Goal: Book appointment/travel/reservation

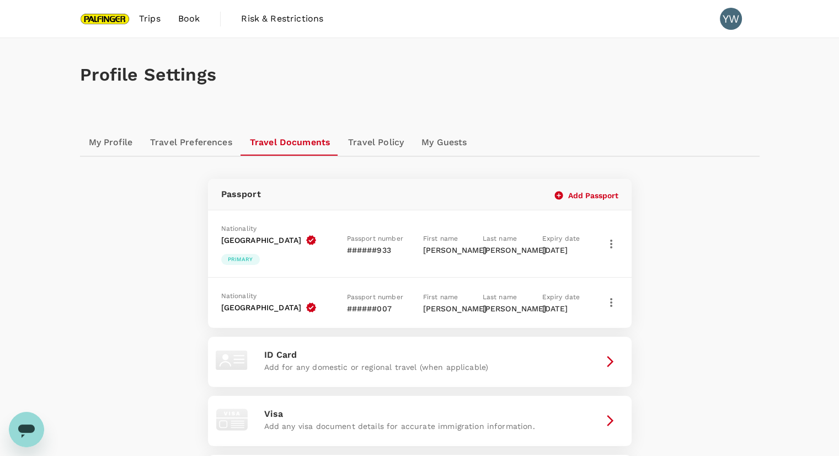
click at [150, 18] on span "Trips" at bounding box center [150, 18] width 22 height 13
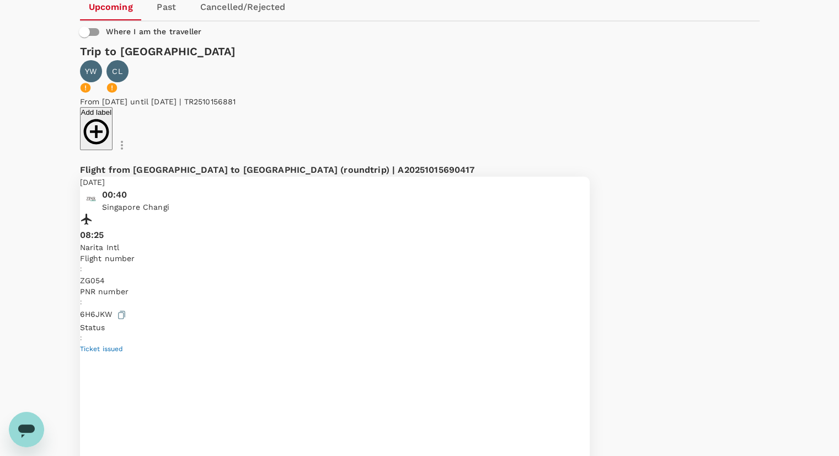
scroll to position [73, 0]
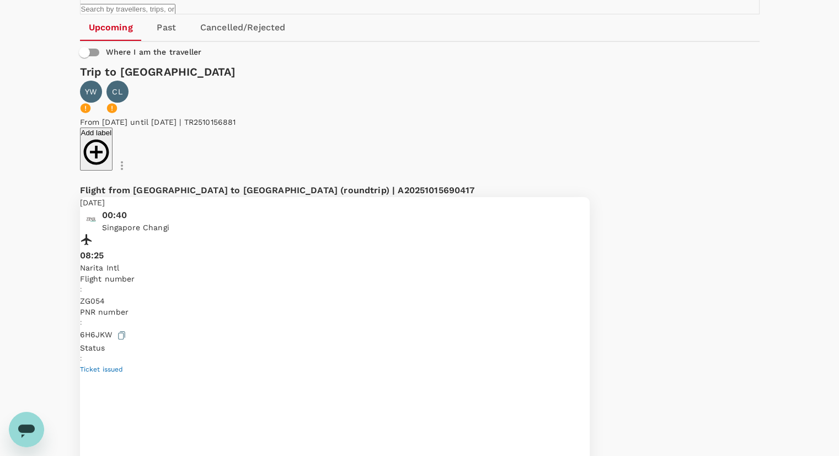
click at [700, 397] on div at bounding box center [424, 228] width 848 height 456
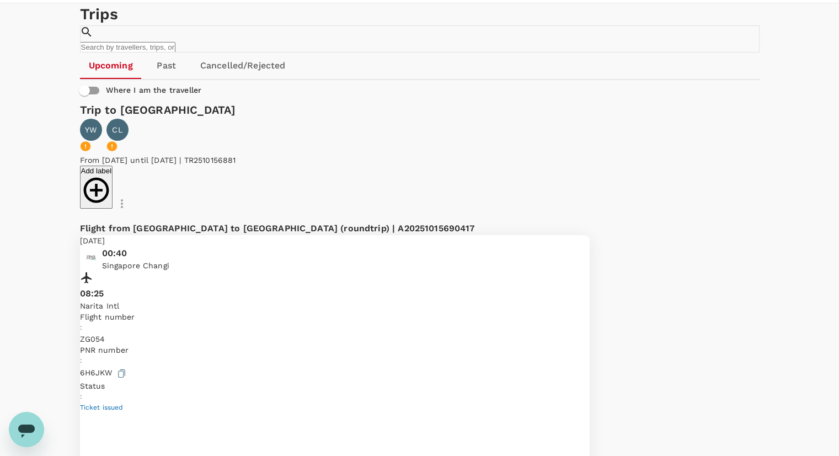
scroll to position [0, 0]
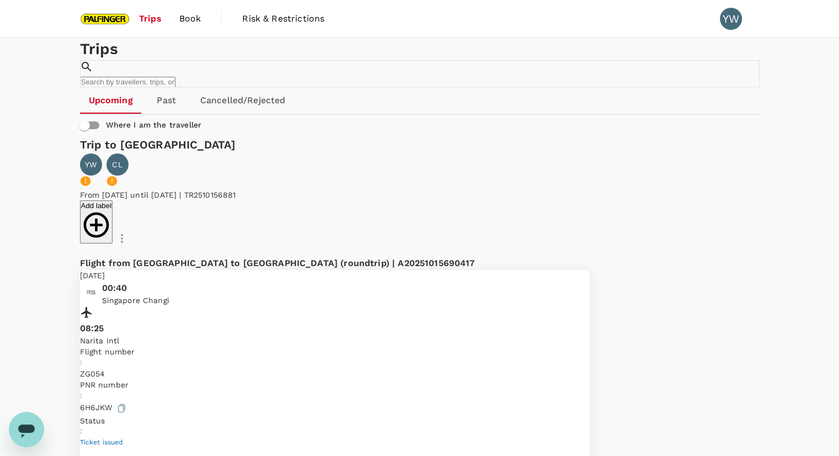
click at [194, 19] on span "Book" at bounding box center [190, 18] width 22 height 13
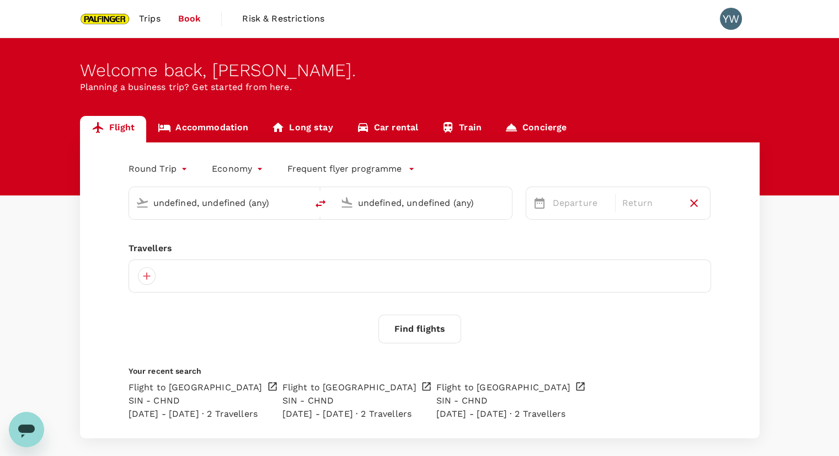
type input "Singapore Changi (SIN)"
type input "[GEOGRAPHIC_DATA], [GEOGRAPHIC_DATA] (any)"
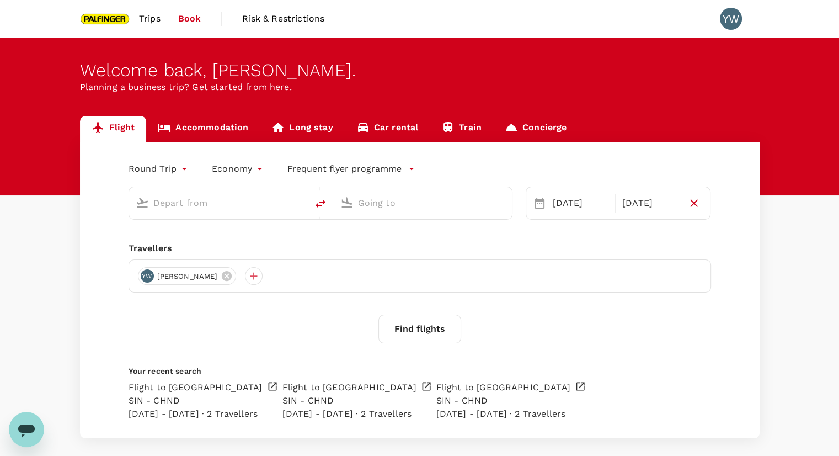
type input "Singapore Changi (SIN)"
type input "[GEOGRAPHIC_DATA], [GEOGRAPHIC_DATA] (any)"
type input "Singapore Changi (SIN)"
type input "[GEOGRAPHIC_DATA], [GEOGRAPHIC_DATA] (any)"
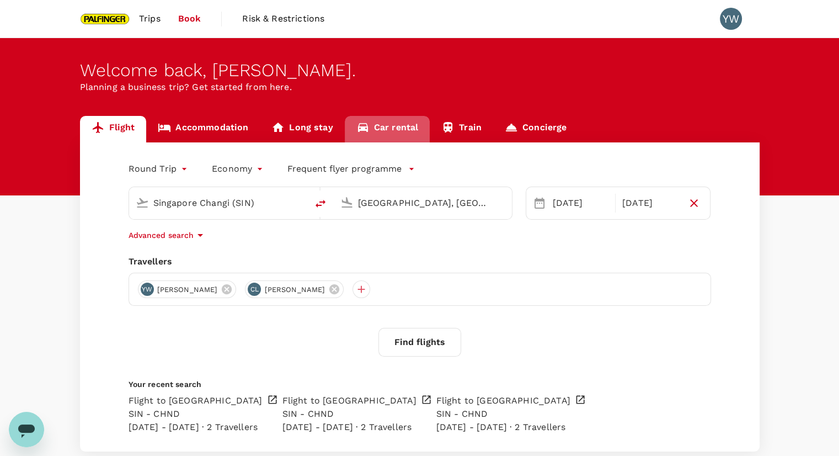
click at [378, 125] on link "Car rental" at bounding box center [388, 129] width 86 height 26
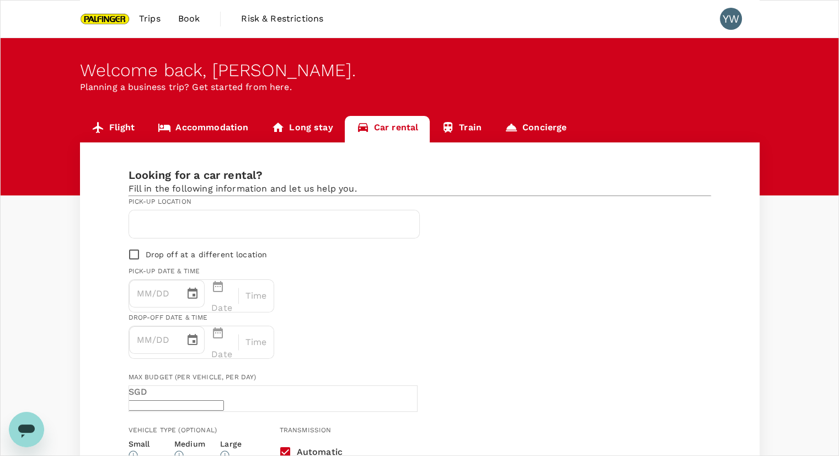
type input "Concierge booking - car-rental"
type input "[PERSON_NAME][EMAIL_ADDRESS][DOMAIN_NAME]"
type input "90178609"
click at [274, 233] on input "text" at bounding box center [274, 224] width 277 height 18
drag, startPoint x: 658, startPoint y: 322, endPoint x: 648, endPoint y: 328, distance: 12.4
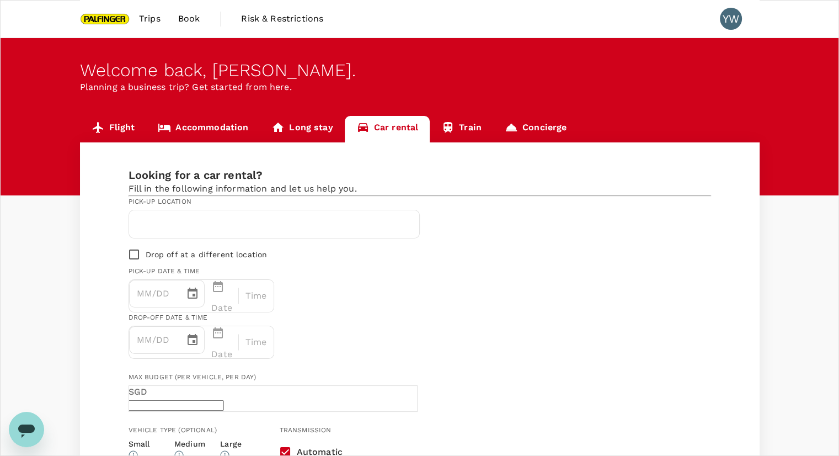
click at [658, 368] on div "Max Budget (per vehicle, per day) SGD ​" at bounding box center [417, 390] width 587 height 44
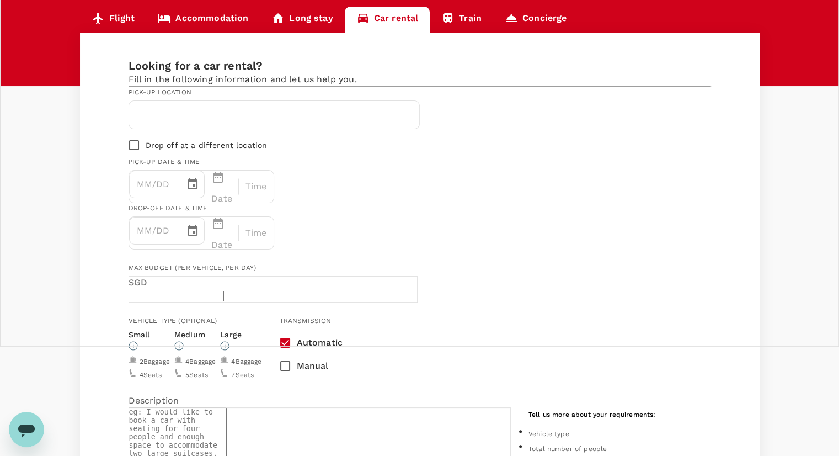
scroll to position [110, 0]
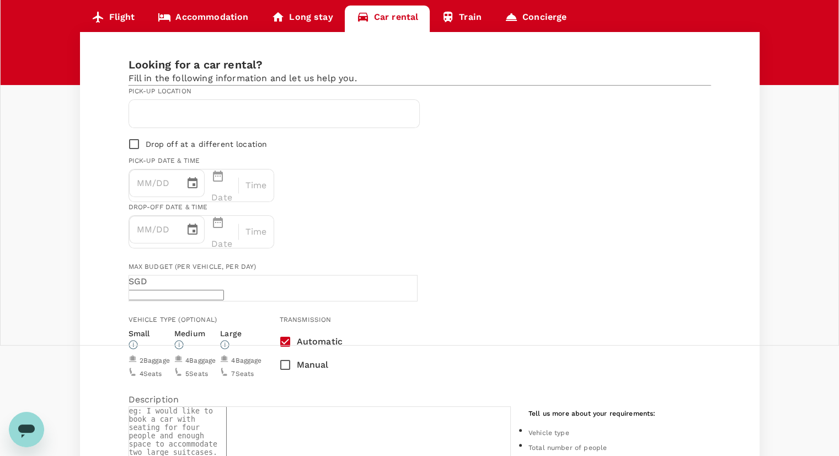
click at [352, 307] on div "Transmission Automatic Manual" at bounding box center [311, 341] width 81 height 71
click at [230, 97] on div "Pick-up location" at bounding box center [202, 91] width 146 height 11
click at [234, 123] on input "text" at bounding box center [274, 114] width 277 height 18
type input "i"
click at [264, 123] on input "[GEOGRAPHIC_DATA]" at bounding box center [274, 114] width 277 height 18
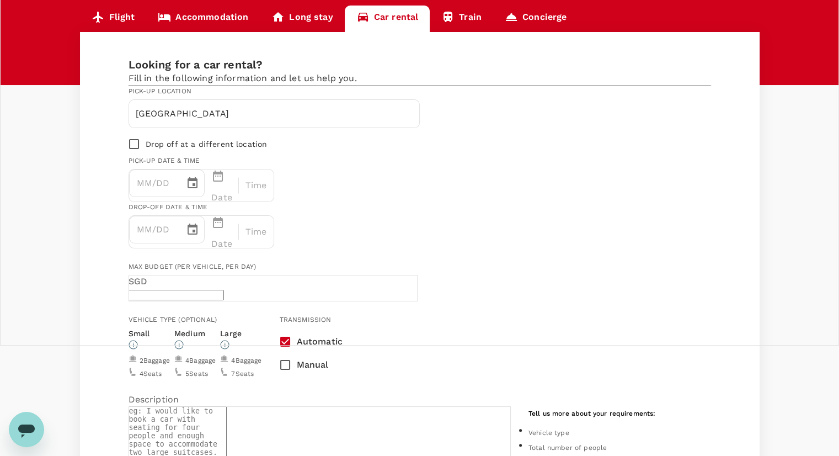
type input "[GEOGRAPHIC_DATA]"
click at [232, 191] on p "Date" at bounding box center [221, 197] width 21 height 13
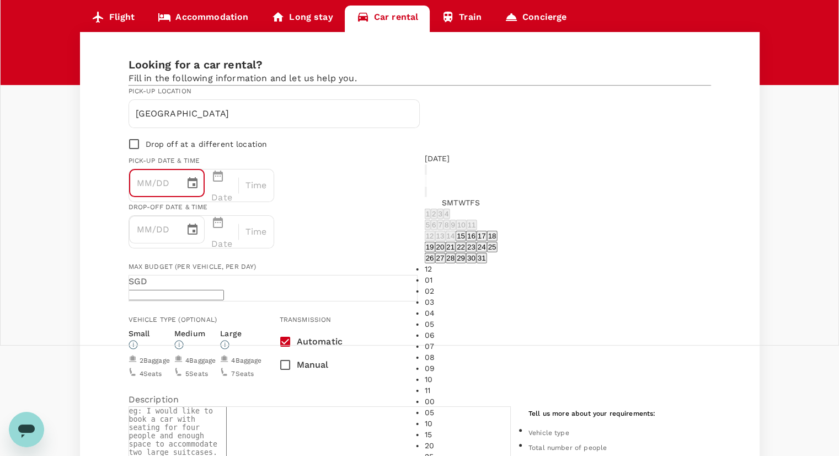
click at [183, 126] on div "[GEOGRAPHIC_DATA]" at bounding box center [274, 114] width 290 height 28
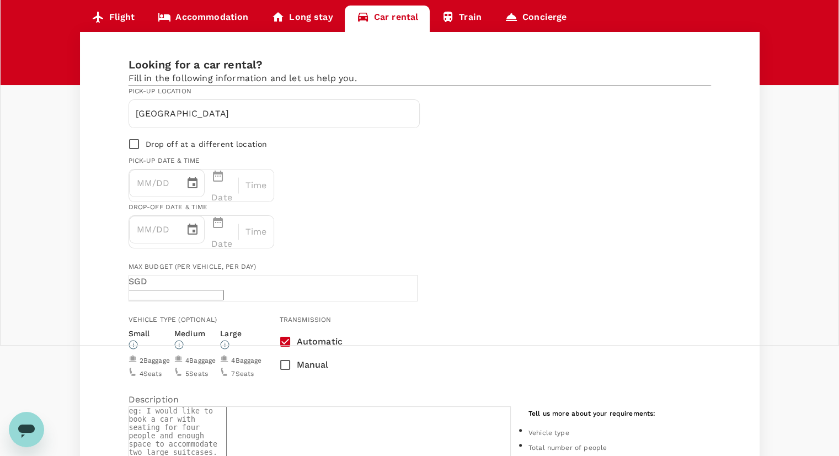
click at [232, 191] on p "Date" at bounding box center [221, 197] width 21 height 13
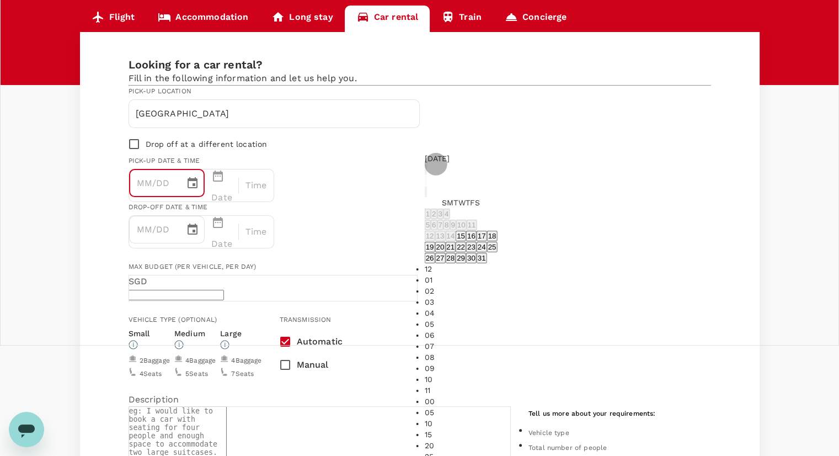
click at [426, 194] on icon "Next month" at bounding box center [426, 194] width 0 height 0
drag, startPoint x: 494, startPoint y: 257, endPoint x: 513, endPoint y: 255, distance: 18.8
click at [498, 241] on div "9 10 11 12 13 14 15" at bounding box center [461, 235] width 73 height 11
click at [462, 241] on button "12" at bounding box center [457, 236] width 10 height 10
type input "[DATE] 12:00 AM"
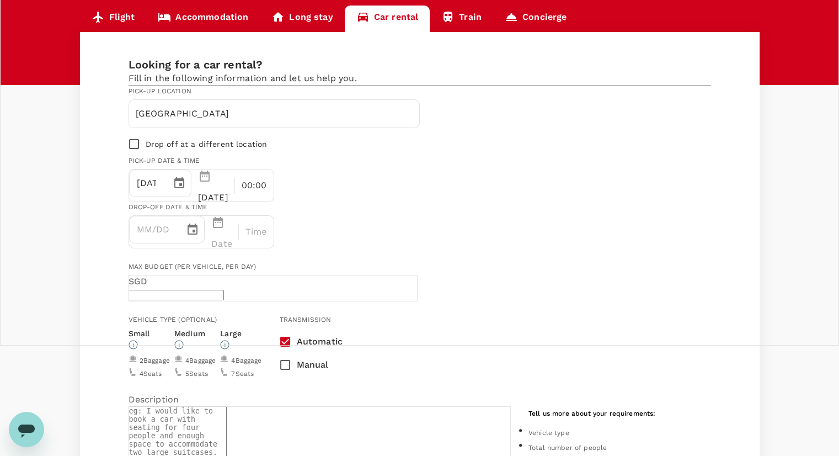
click at [232, 237] on p "Date" at bounding box center [221, 243] width 21 height 13
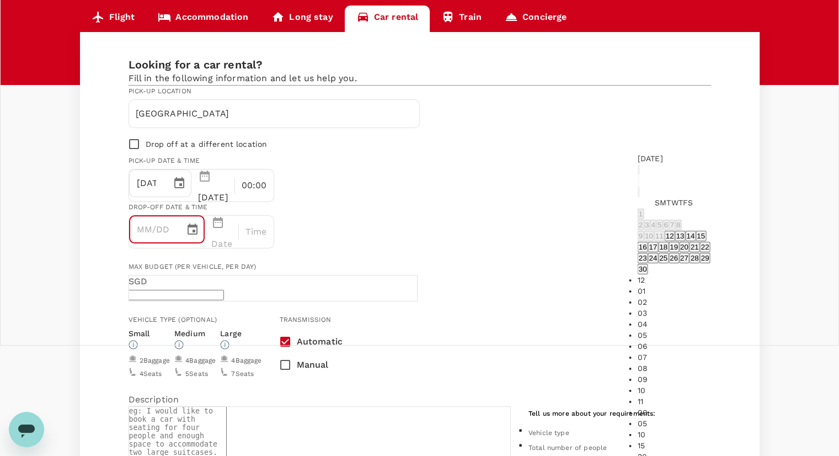
click at [675, 241] on button "13" at bounding box center [680, 236] width 10 height 10
click at [638, 374] on li "09" at bounding box center [674, 379] width 73 height 11
type input "[DATE] 09:00 AM"
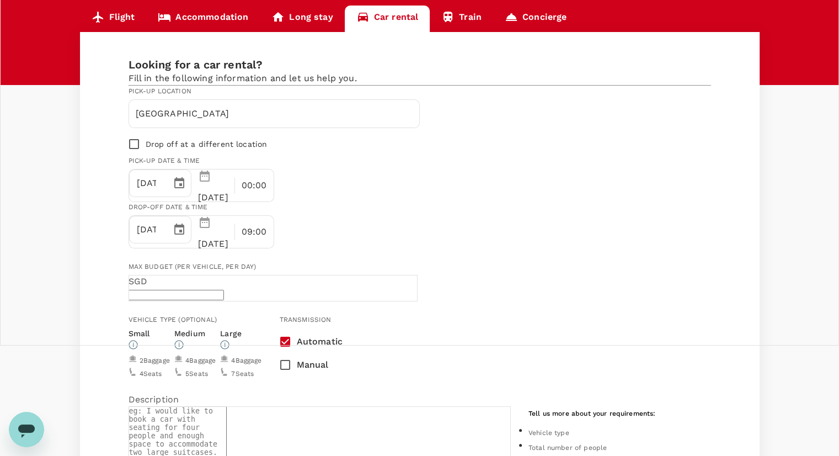
click at [196, 123] on input "[GEOGRAPHIC_DATA]" at bounding box center [274, 114] width 277 height 18
drag, startPoint x: 210, startPoint y: 143, endPoint x: 99, endPoint y: 132, distance: 111.5
click at [99, 131] on div "Looking for a car rental? Fill in the following information and let us help you…" at bounding box center [420, 453] width 680 height 842
type input "[GEOGRAPHIC_DATA]"
drag, startPoint x: 212, startPoint y: 303, endPoint x: 283, endPoint y: 306, distance: 70.2
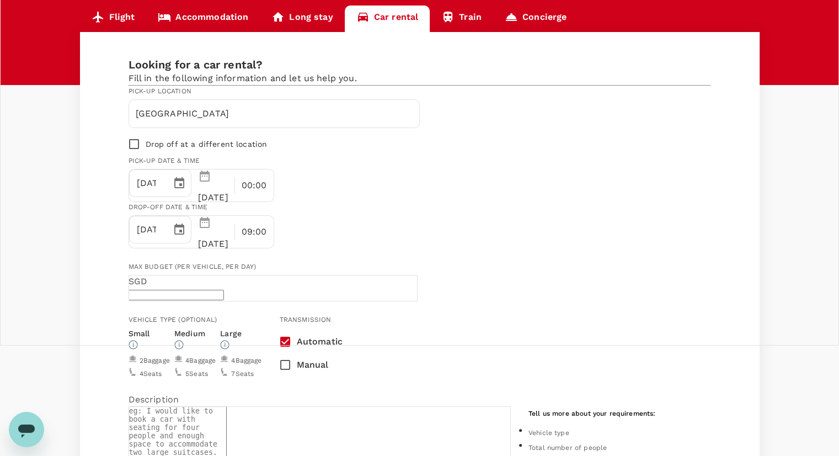
click at [170, 353] on div "2 Baggage 4 Seats" at bounding box center [149, 366] width 41 height 26
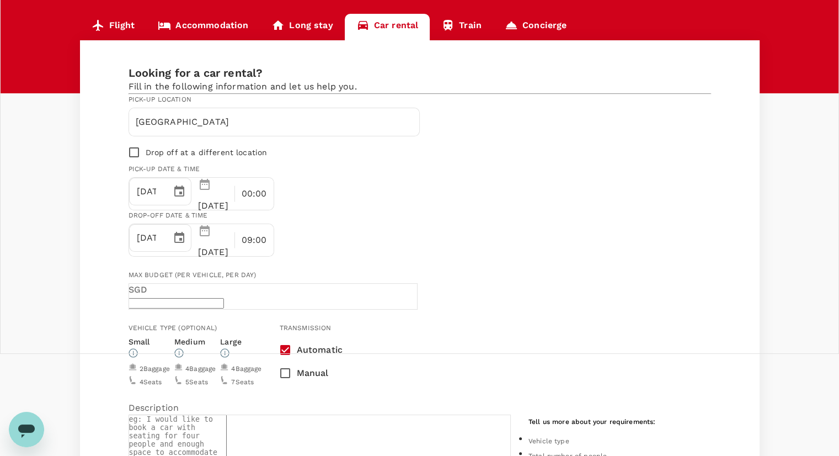
scroll to position [83, 0]
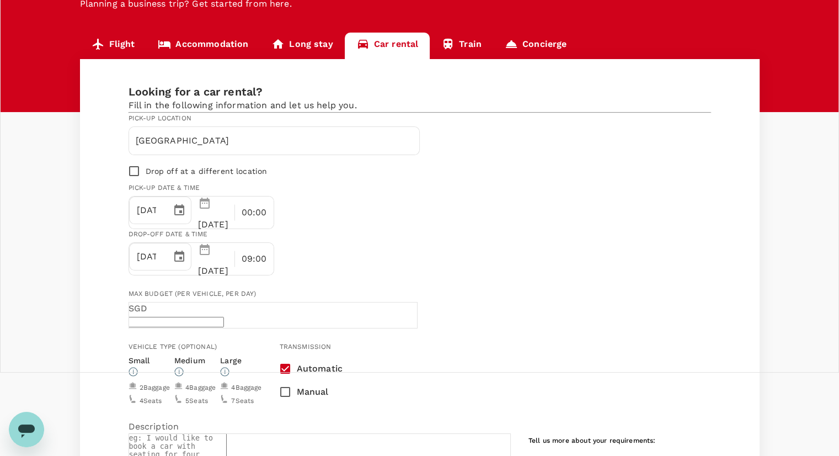
click at [496, 284] on div "Max Budget (per vehicle, per day) SGD ​" at bounding box center [417, 306] width 587 height 44
click at [457, 40] on link "Train" at bounding box center [461, 46] width 63 height 26
